Goal: Task Accomplishment & Management: Use online tool/utility

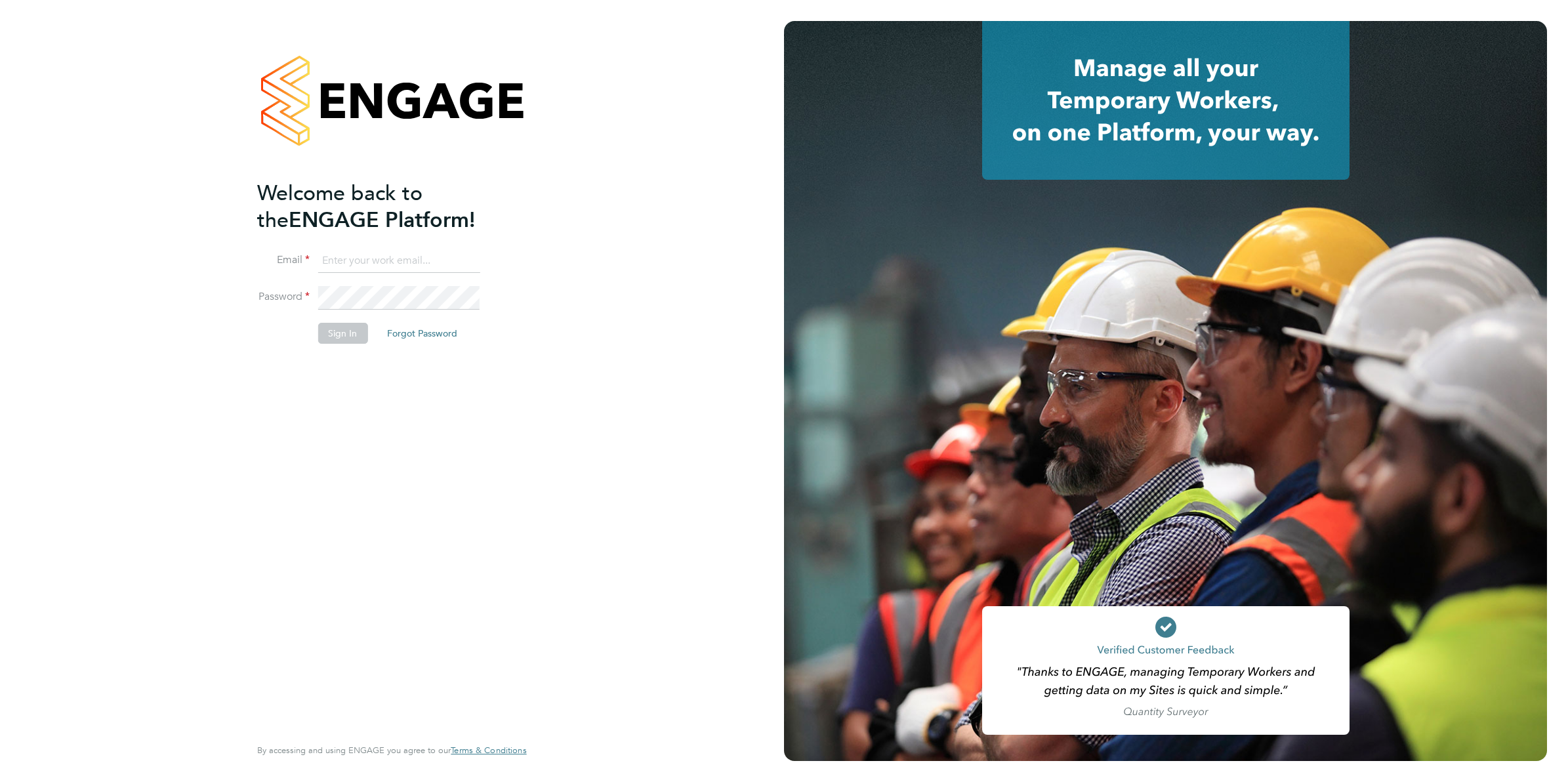
type input "[PERSON_NAME][EMAIL_ADDRESS][DOMAIN_NAME][PERSON_NAME]"
click at [330, 331] on button "Sign In" at bounding box center [343, 333] width 50 height 21
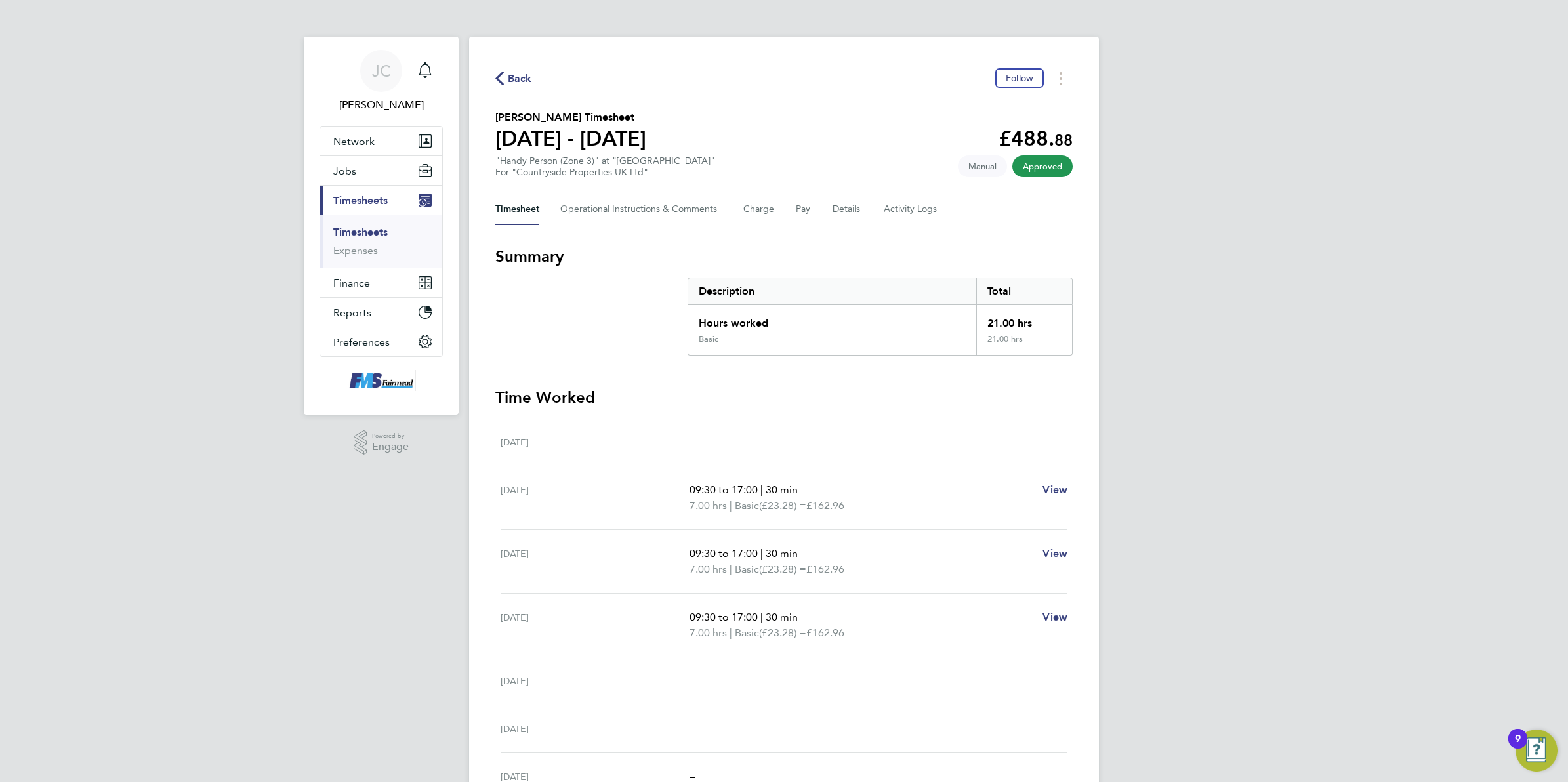
click at [1280, 451] on div "JC Joanne Conway Notifications Applications: Network Team Members Businesses Si…" at bounding box center [784, 458] width 1568 height 917
